Goal: Complete application form

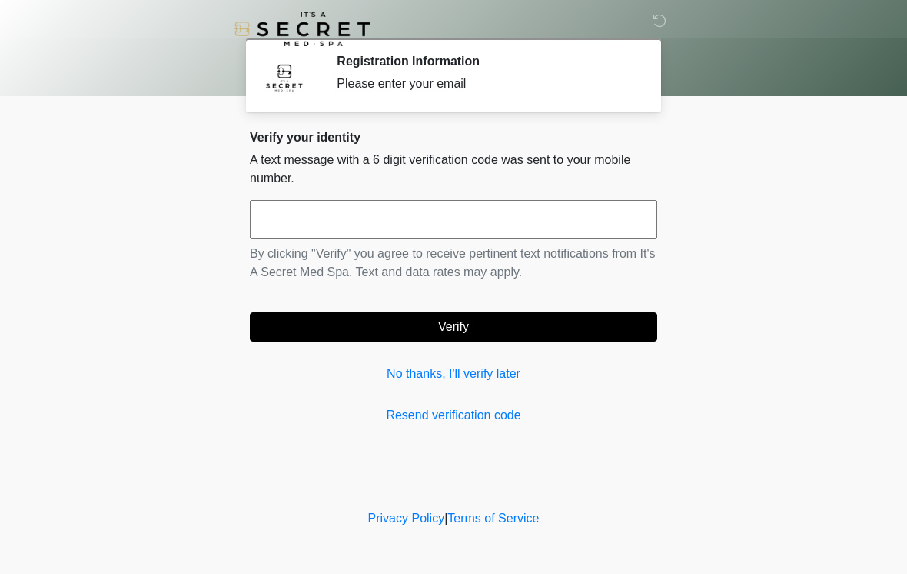
click at [463, 225] on input "text" at bounding box center [454, 219] width 408 height 38
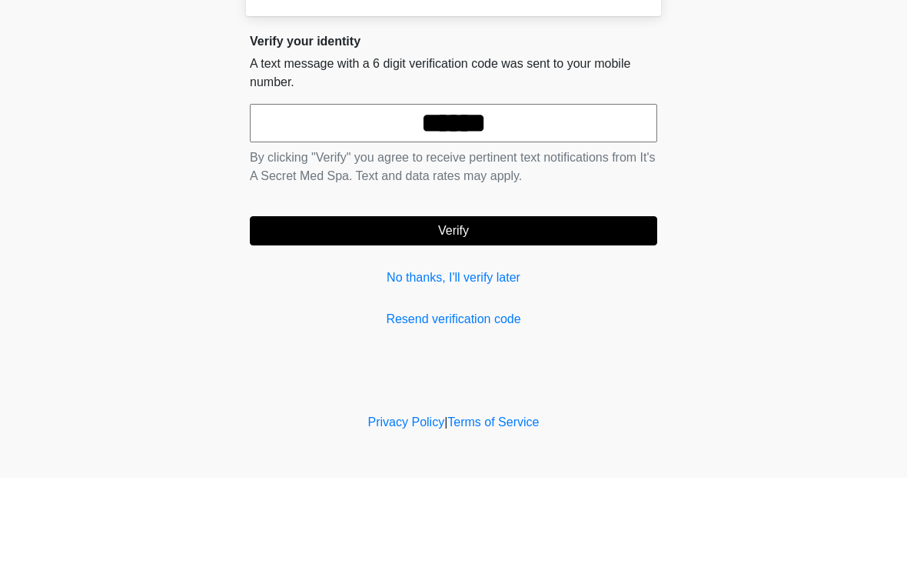
type input "******"
click at [765, 161] on body "‎ ‎ Registration Information Please enter your email Please connect to Wi-Fi no…" at bounding box center [453, 287] width 907 height 574
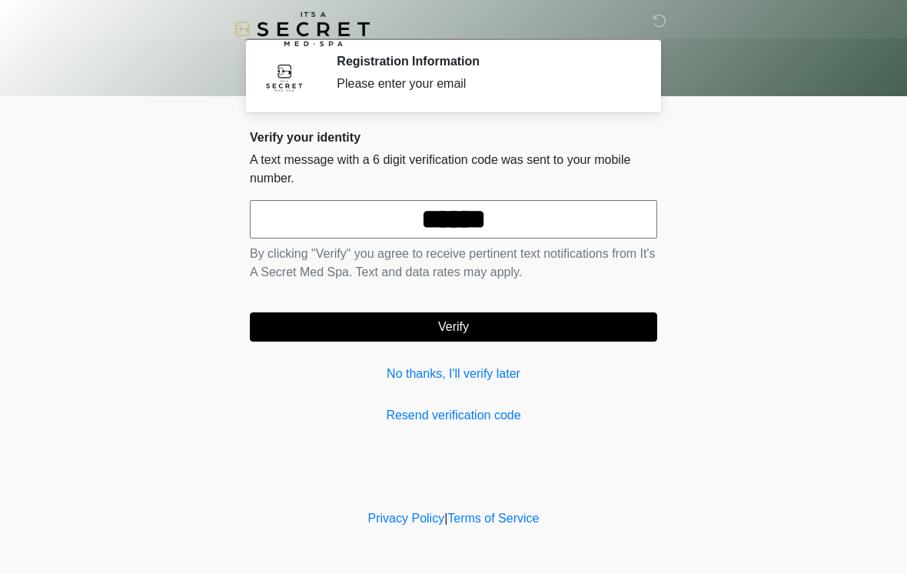
click at [459, 322] on button "Verify" at bounding box center [454, 326] width 408 height 29
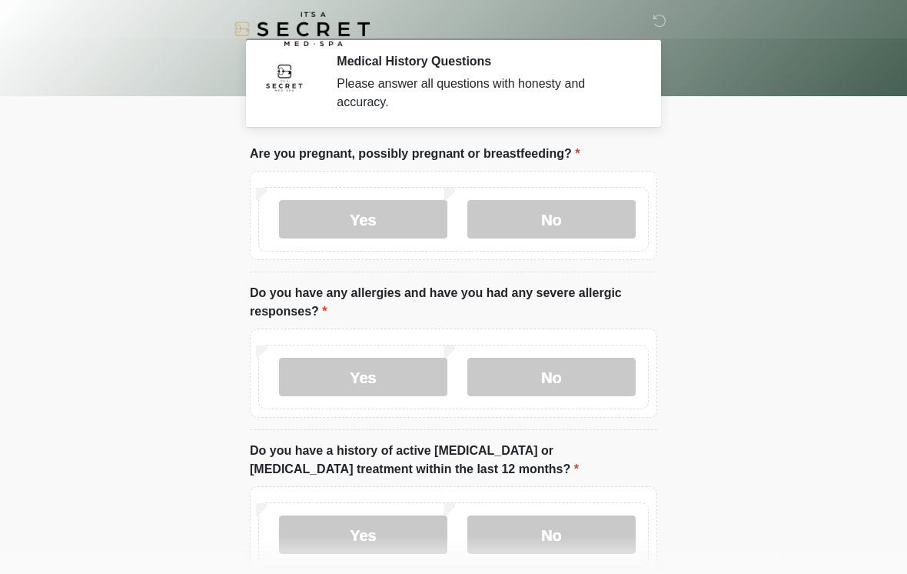
click at [539, 218] on label "No" at bounding box center [551, 219] width 168 height 38
click at [558, 371] on label "No" at bounding box center [551, 377] width 168 height 38
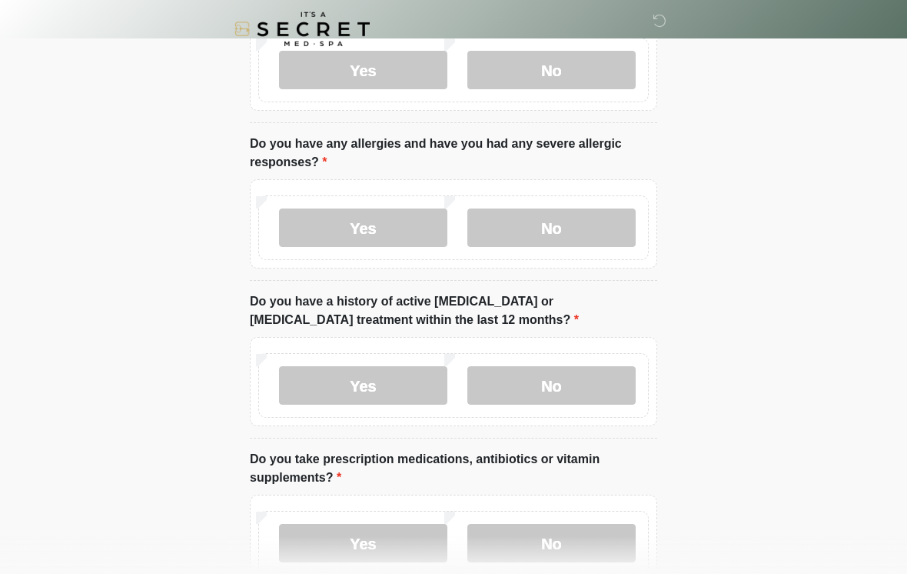
click at [561, 385] on label "No" at bounding box center [551, 385] width 168 height 38
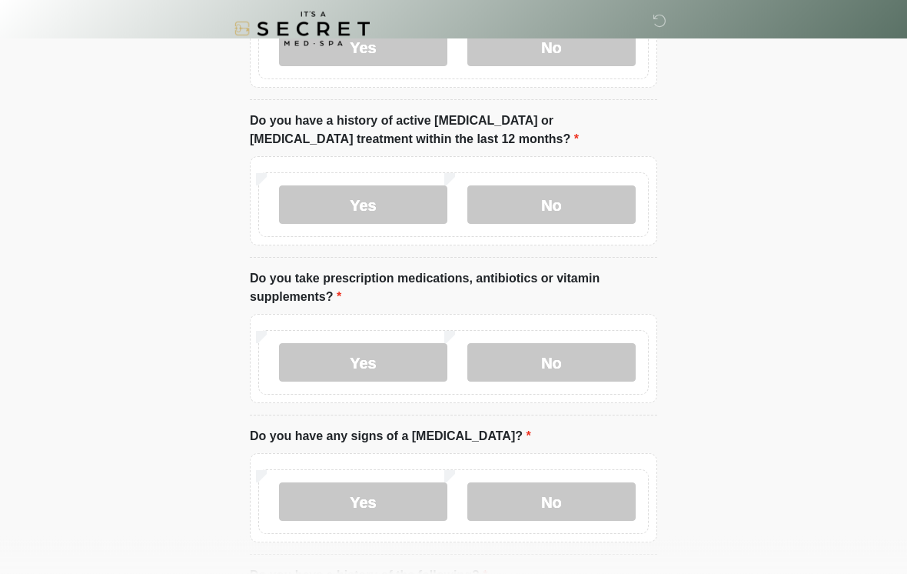
click at [565, 378] on label "No" at bounding box center [551, 363] width 168 height 38
click at [579, 503] on label "No" at bounding box center [551, 501] width 168 height 38
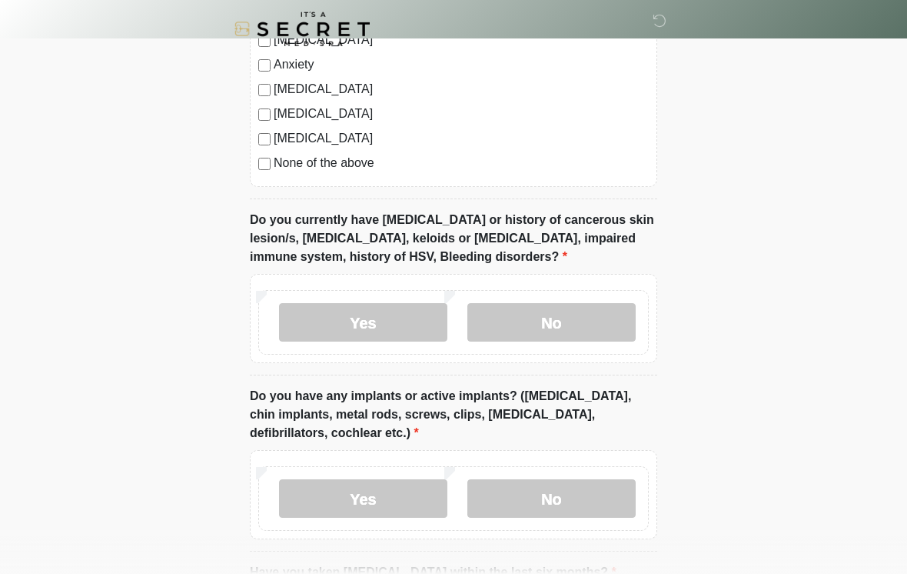
scroll to position [1068, 0]
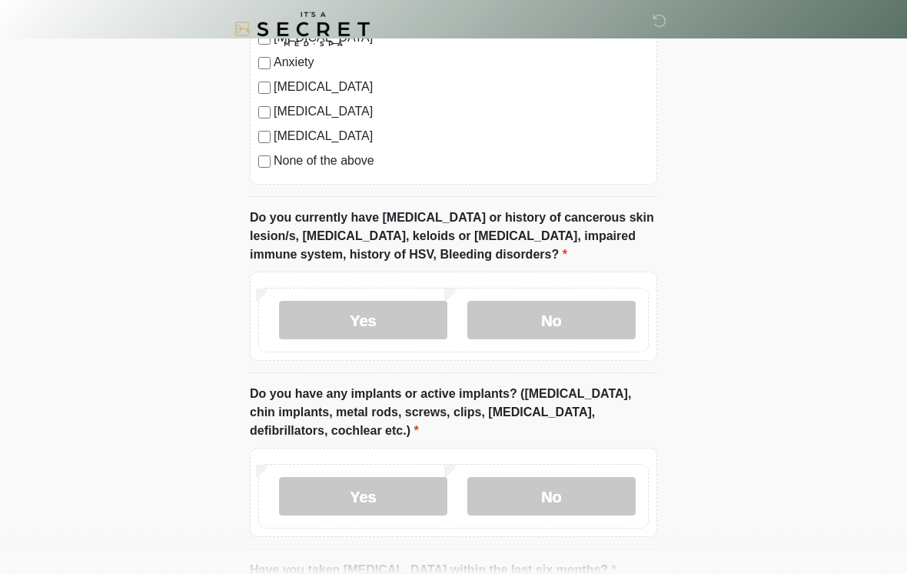
click at [584, 316] on label "No" at bounding box center [551, 320] width 168 height 38
click at [572, 496] on label "No" at bounding box center [551, 496] width 168 height 38
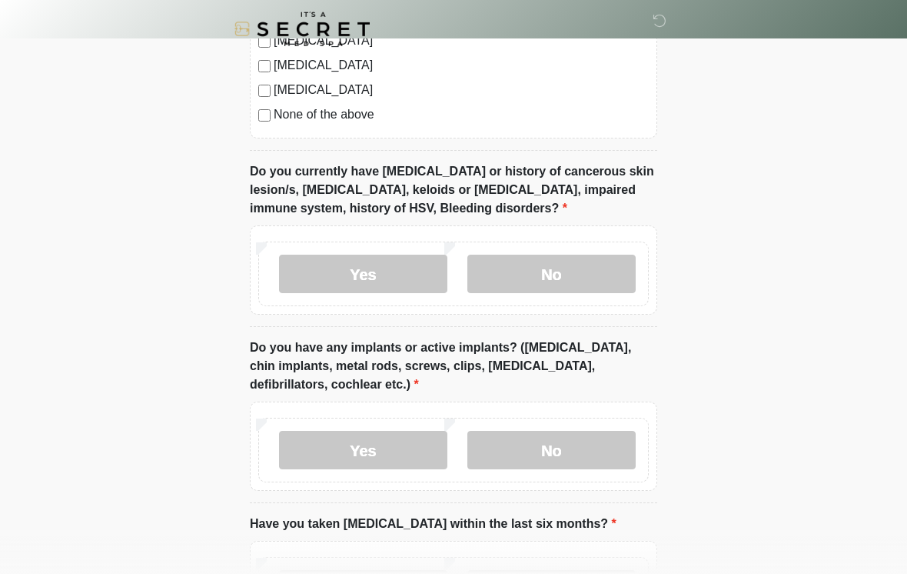
scroll to position [1280, 0]
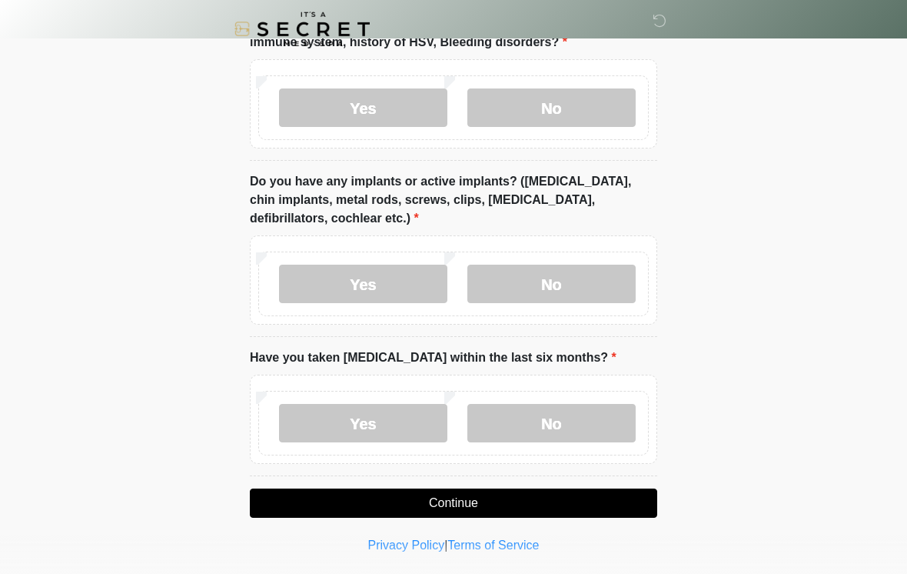
click at [544, 414] on label "No" at bounding box center [551, 423] width 168 height 38
click at [472, 502] on button "Continue" at bounding box center [454, 502] width 408 height 29
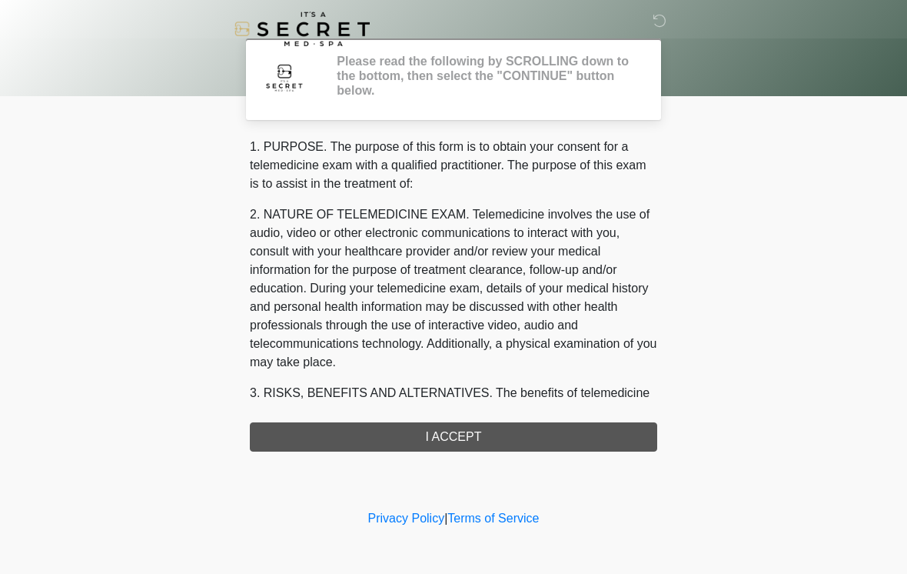
scroll to position [0, 0]
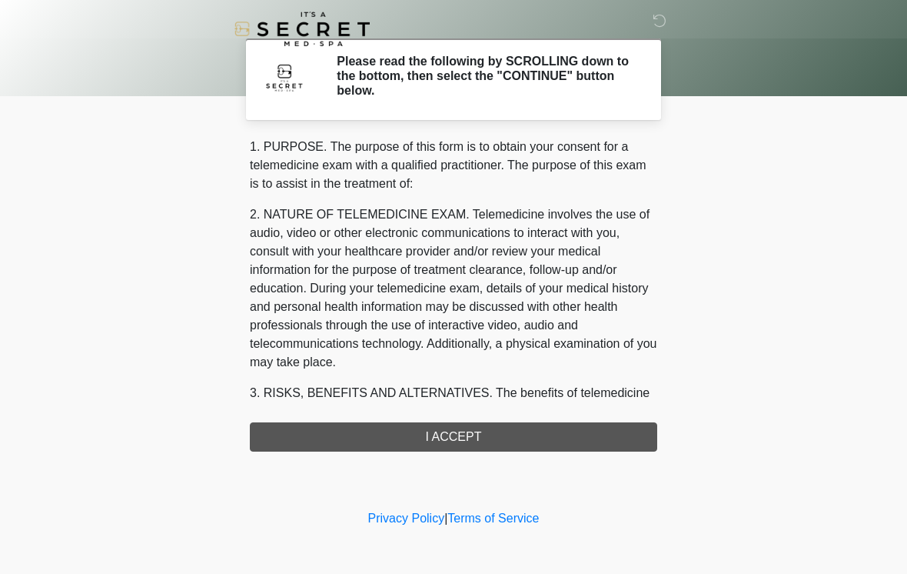
click at [476, 432] on div "1. PURPOSE. The purpose of this form is to obtain your consent for a telemedici…" at bounding box center [454, 295] width 408 height 314
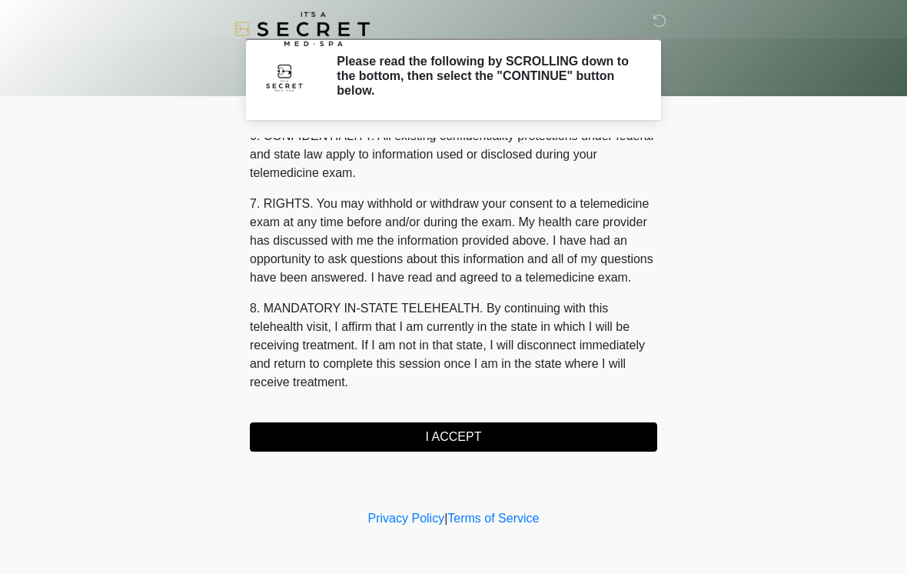
scroll to position [626, 0]
click at [487, 434] on button "I ACCEPT" at bounding box center [454, 436] width 408 height 29
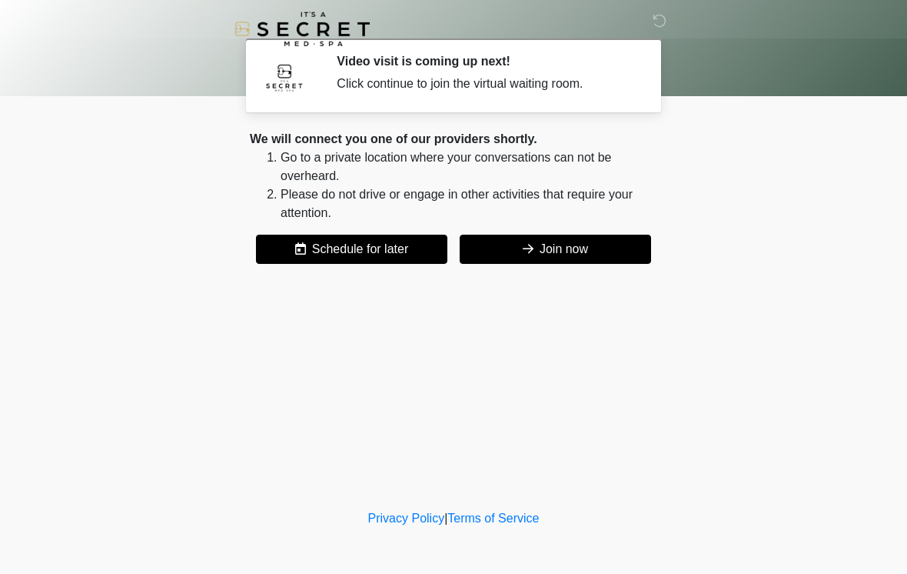
click at [555, 241] on button "Join now" at bounding box center [555, 249] width 191 height 29
